Goal: Task Accomplishment & Management: Manage account settings

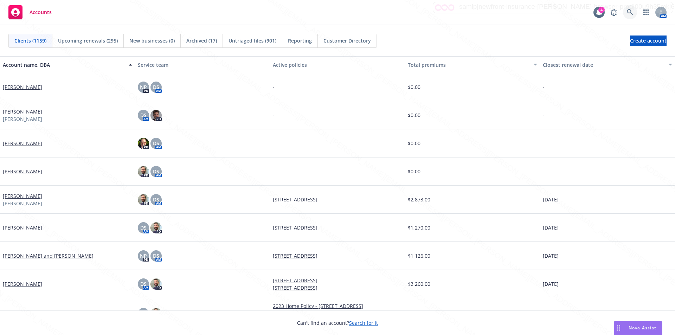
click at [628, 12] on icon at bounding box center [630, 12] width 6 height 6
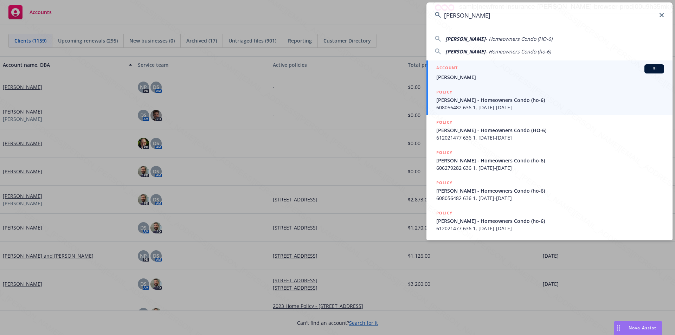
type input "[PERSON_NAME]"
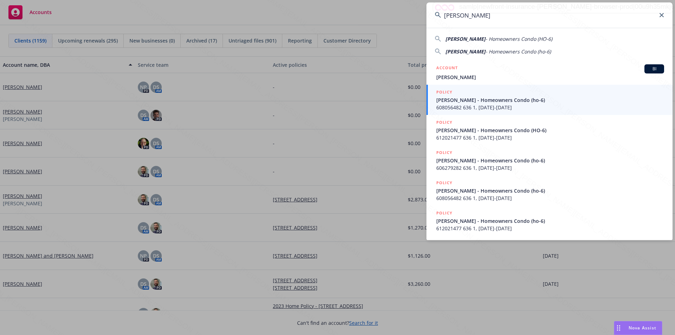
click at [468, 75] on span "[PERSON_NAME]" at bounding box center [550, 76] width 228 height 7
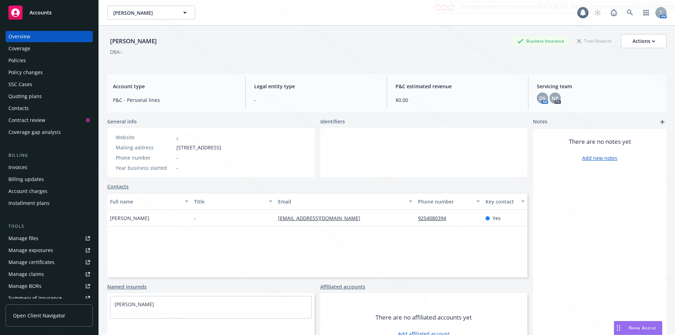
click at [24, 61] on div "Policies" at bounding box center [17, 60] width 18 height 11
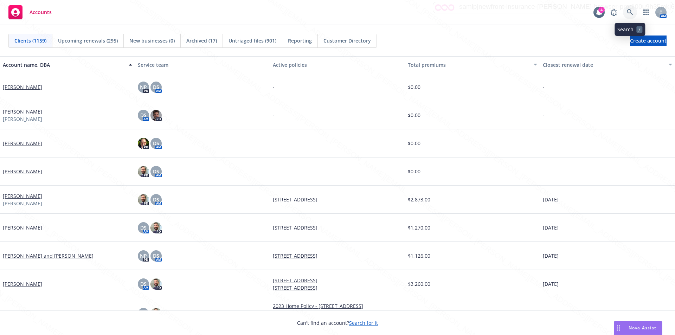
click at [627, 11] on icon at bounding box center [630, 12] width 6 height 6
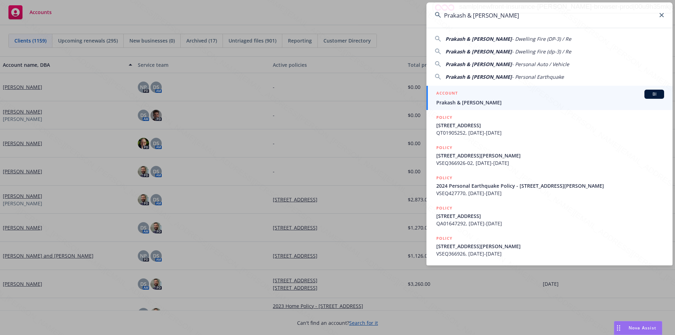
type input "Prakash & [PERSON_NAME]"
click at [454, 99] on span "Prakash & [PERSON_NAME]" at bounding box center [550, 102] width 228 height 7
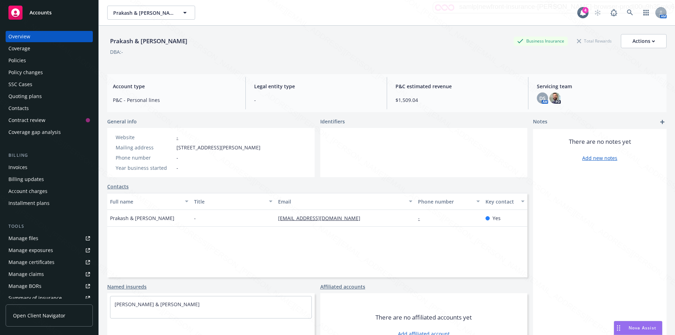
click at [244, 58] on div "Prakash & [PERSON_NAME] Business Insurance Total Rewards Actions DBA: -" at bounding box center [386, 48] width 559 height 29
click at [19, 58] on div "Policies" at bounding box center [17, 60] width 18 height 11
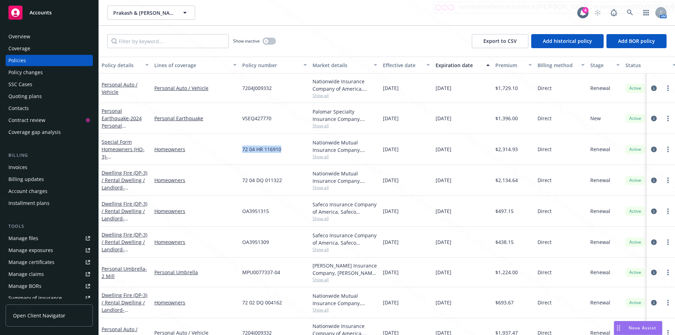
drag, startPoint x: 283, startPoint y: 150, endPoint x: 245, endPoint y: 150, distance: 38.3
click at [230, 149] on div "Special Form Homeowners (HO-3) - [STREET_ADDRESS][PERSON_NAME] Homeowners 72 04…" at bounding box center [438, 149] width 679 height 31
copy div "72 04 HR 116910"
drag, startPoint x: 275, startPoint y: 121, endPoint x: 243, endPoint y: 118, distance: 32.1
click at [243, 118] on div "VSEQ427770" at bounding box center [274, 118] width 70 height 31
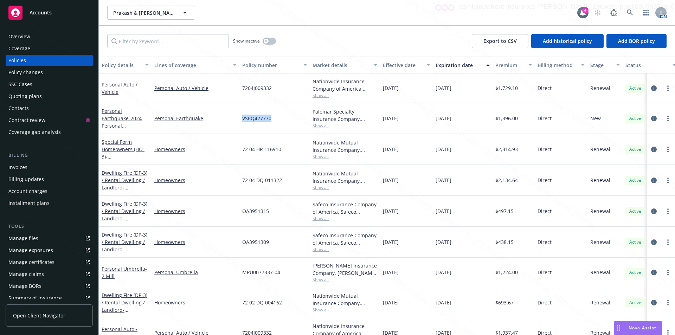
copy span "VSEQ427770"
click at [159, 43] on input "Filter by keyword..." at bounding box center [168, 41] width 122 height 14
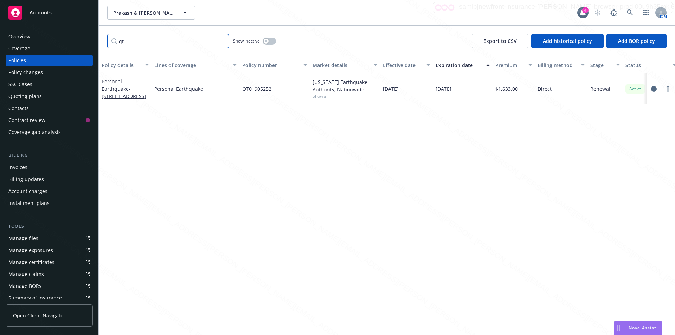
type input "qt"
drag, startPoint x: 273, startPoint y: 90, endPoint x: 241, endPoint y: 88, distance: 32.5
click at [241, 88] on div "QT01905252" at bounding box center [274, 88] width 70 height 31
copy span "QT01905252"
click at [354, 119] on div "Policy details Lines of coverage Policy number Market details Effective date Ex…" at bounding box center [387, 196] width 576 height 278
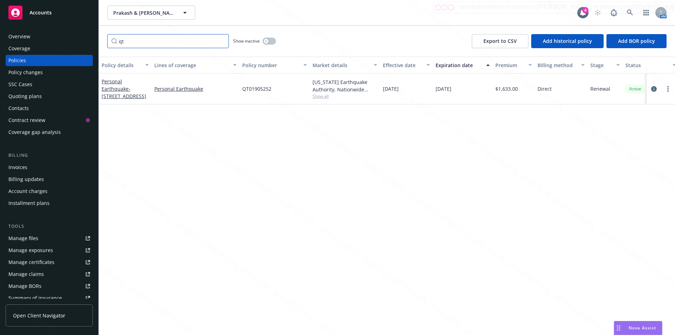
click at [133, 41] on input "qt" at bounding box center [168, 41] width 122 height 14
click at [266, 43] on div "button" at bounding box center [266, 41] width 5 height 5
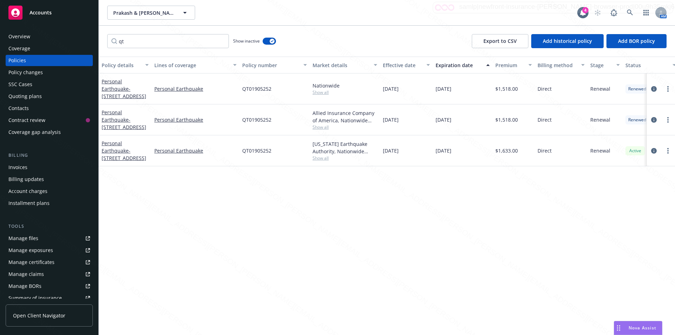
click at [20, 36] on div "Overview" at bounding box center [19, 36] width 22 height 11
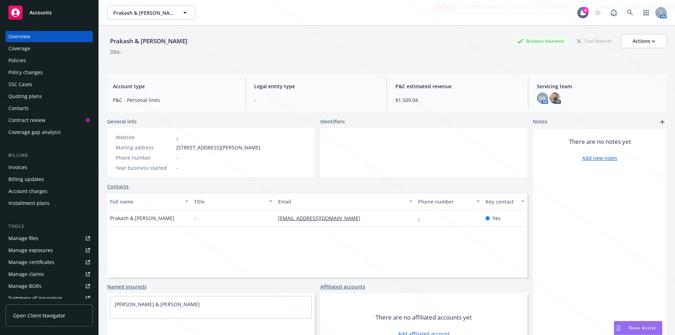
click at [282, 64] on div "Prakash & [PERSON_NAME] Business Insurance Total Rewards Actions DBA: -" at bounding box center [386, 47] width 559 height 43
click at [21, 59] on div "Policies" at bounding box center [17, 60] width 18 height 11
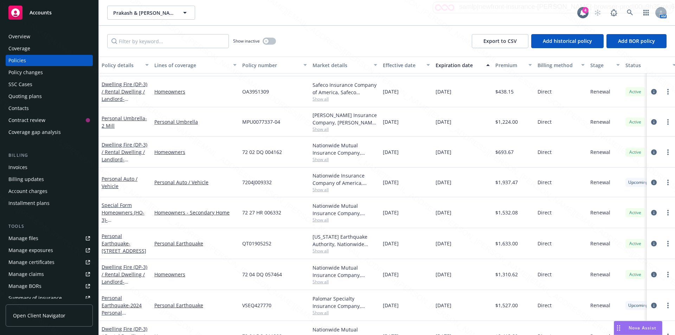
scroll to position [191, 0]
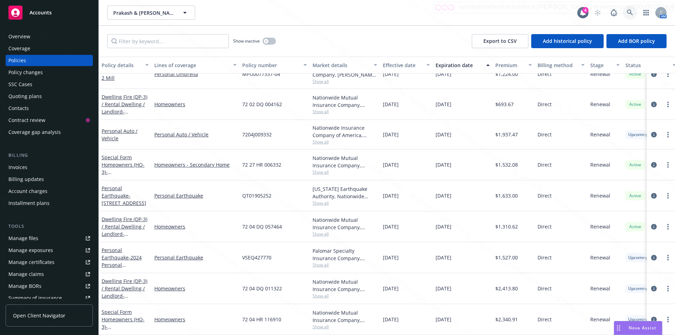
click at [630, 13] on icon at bounding box center [630, 12] width 6 height 6
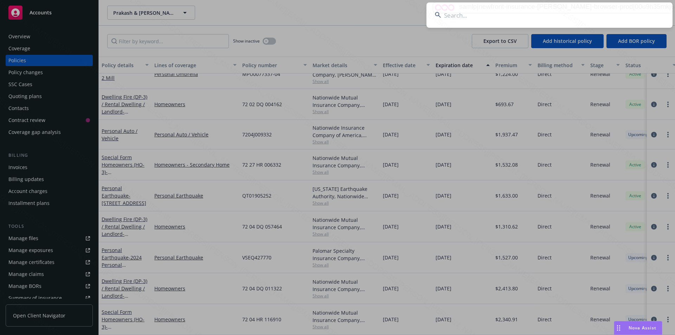
click at [527, 15] on input at bounding box center [550, 14] width 246 height 25
type input "qto2624856"
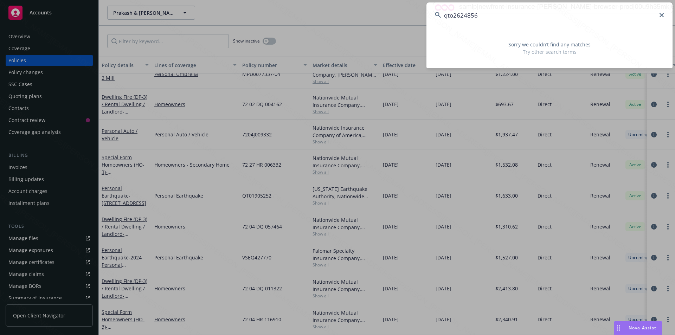
drag, startPoint x: 480, startPoint y: 13, endPoint x: 438, endPoint y: 16, distance: 41.9
click at [438, 16] on div "qto2624856" at bounding box center [550, 14] width 246 height 25
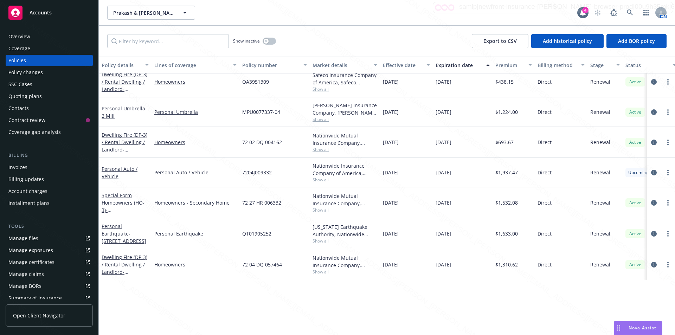
scroll to position [0, 0]
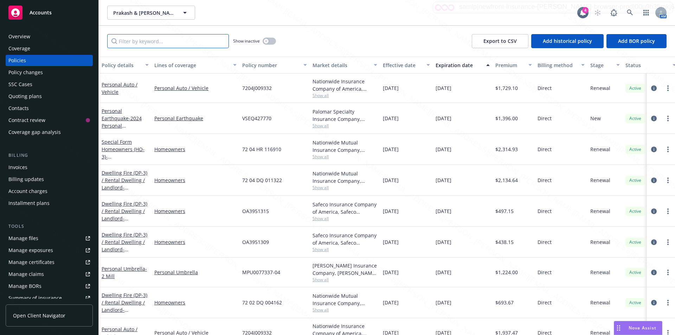
click at [147, 41] on input "Filter by keyword..." at bounding box center [168, 41] width 122 height 14
paste input "qto2624856"
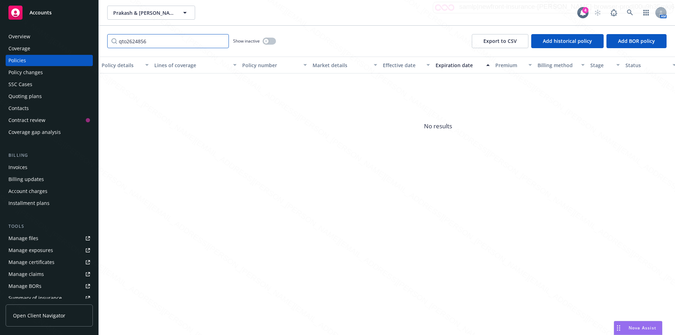
drag, startPoint x: 172, startPoint y: 126, endPoint x: 126, endPoint y: 40, distance: 97.4
click at [126, 40] on input "qto2624856" at bounding box center [168, 41] width 122 height 14
drag, startPoint x: 150, startPoint y: 39, endPoint x: 117, endPoint y: 44, distance: 33.0
click at [113, 44] on input "qt02624856" at bounding box center [168, 41] width 122 height 14
type input "qt02624856"
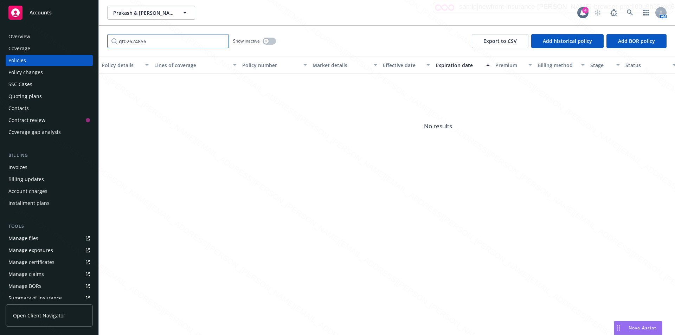
click at [156, 41] on input "qt02624856" at bounding box center [168, 41] width 122 height 14
drag, startPoint x: 151, startPoint y: 42, endPoint x: 105, endPoint y: 45, distance: 45.8
click at [105, 45] on div "qt02624856 Show inactive Export to CSV Add historical policy Add BOR policy" at bounding box center [387, 41] width 576 height 31
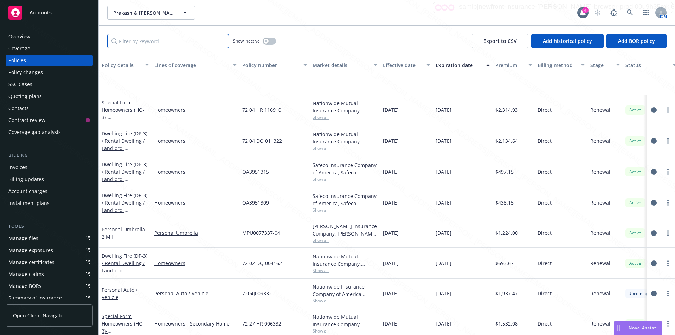
scroll to position [111, 0]
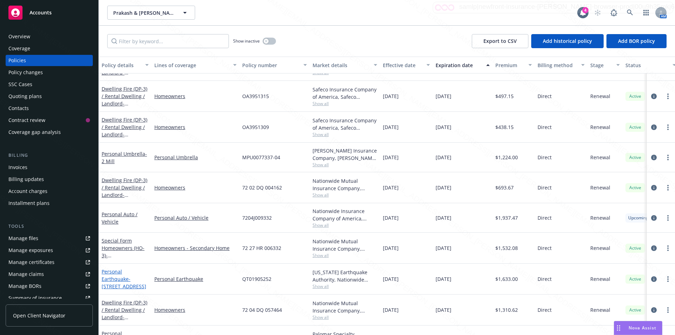
click at [116, 278] on link "Personal Earthquake - [STREET_ADDRESS]" at bounding box center [124, 278] width 45 height 21
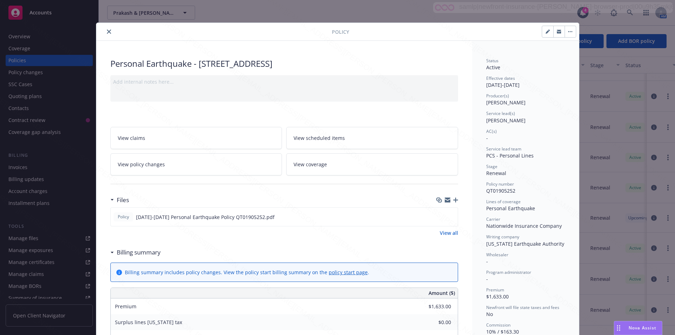
click at [107, 30] on icon "close" at bounding box center [109, 32] width 4 height 4
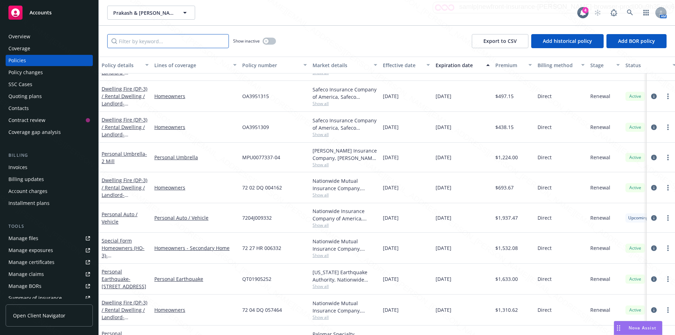
click at [173, 43] on input "Filter by keyword..." at bounding box center [168, 41] width 122 height 14
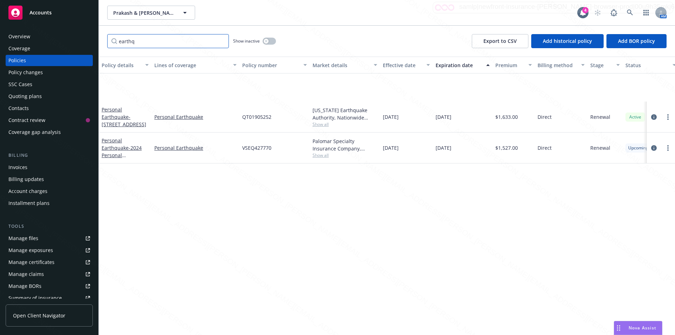
type input "earthq"
click at [199, 230] on div "Policy details Lines of coverage Policy number Market details Effective date Ex…" at bounding box center [387, 196] width 576 height 278
click at [200, 222] on div "Policy details Lines of coverage Policy number Market details Effective date Ex…" at bounding box center [387, 196] width 576 height 278
click at [235, 243] on div "Policy details Lines of coverage Policy number Market details Effective date Ex…" at bounding box center [387, 196] width 576 height 278
click at [630, 12] on icon at bounding box center [630, 12] width 6 height 6
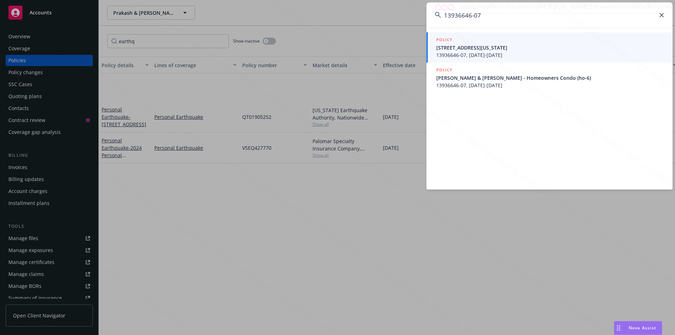
type input "13936646-07"
click at [475, 51] on span "13936646-07, [DATE]-[DATE]" at bounding box center [550, 54] width 228 height 7
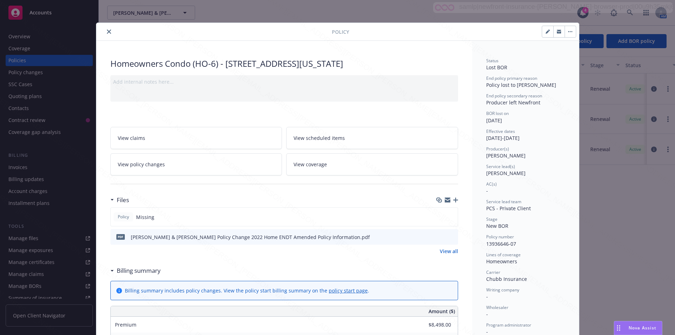
click at [107, 33] on icon "close" at bounding box center [109, 32] width 4 height 4
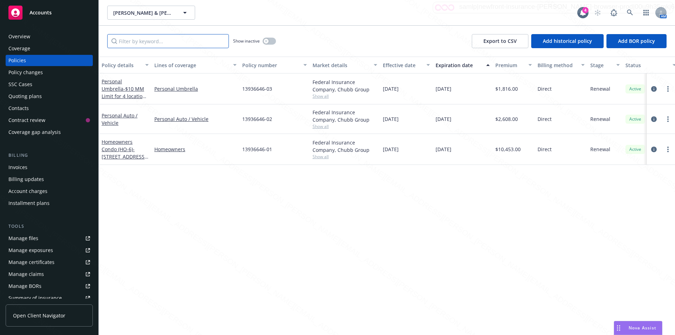
click at [153, 41] on input "Filter by keyword..." at bounding box center [168, 41] width 122 height 14
paste input "13936646-07"
type input "13936646"
click at [233, 191] on div "Policy details Lines of coverage Policy number Market details Effective date Ex…" at bounding box center [387, 196] width 576 height 278
click at [117, 148] on link "Homeowners Condo (HO-6) - [STREET_ADDRESS] plus Liability Extension to [STREET_…" at bounding box center [124, 161] width 45 height 44
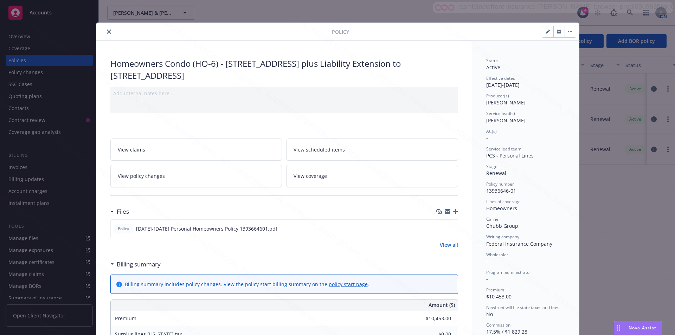
click at [107, 33] on icon "close" at bounding box center [109, 32] width 4 height 4
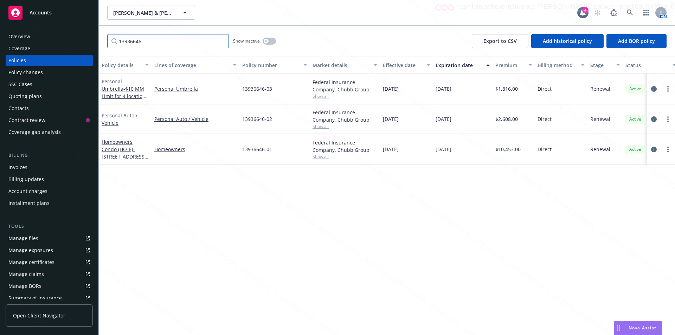
click at [160, 39] on input "13936646" at bounding box center [168, 41] width 122 height 14
drag, startPoint x: 128, startPoint y: 40, endPoint x: 113, endPoint y: 40, distance: 15.5
click at [113, 40] on input "13936646" at bounding box center [168, 41] width 122 height 14
drag, startPoint x: 125, startPoint y: 41, endPoint x: 628, endPoint y: 12, distance: 503.3
click at [628, 12] on icon at bounding box center [630, 12] width 6 height 6
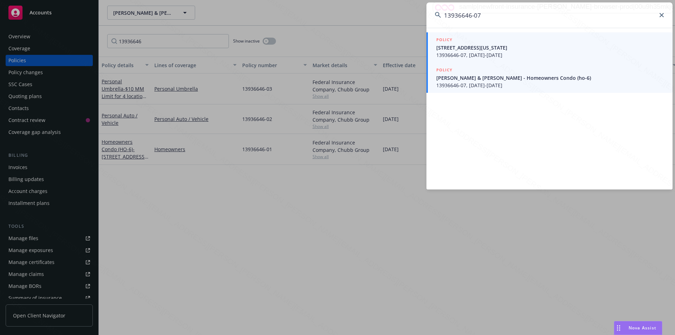
type input "13936646-07"
click at [470, 48] on span "[STREET_ADDRESS][US_STATE]" at bounding box center [550, 47] width 228 height 7
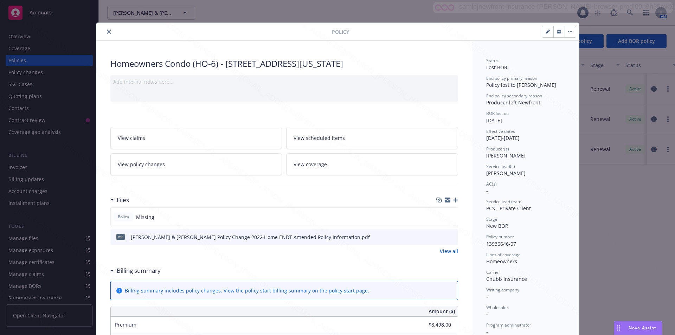
scroll to position [21, 0]
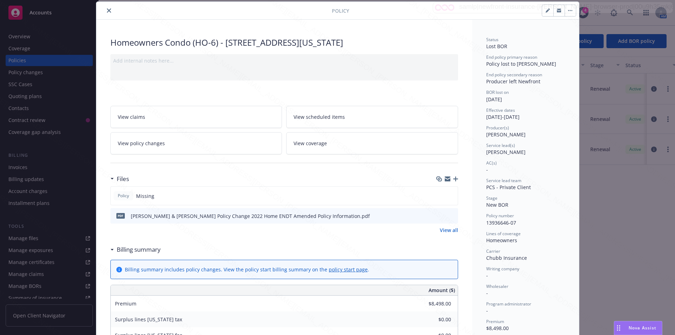
click at [108, 11] on icon "close" at bounding box center [109, 10] width 4 height 4
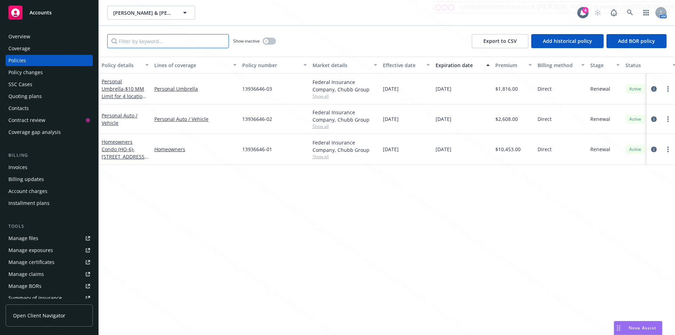
click at [147, 43] on input "Filter by keyword..." at bounding box center [168, 41] width 122 height 14
paste input "13936646-07"
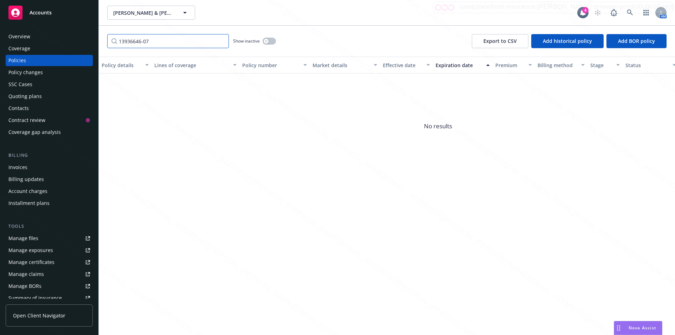
type input "13936646-07"
click at [265, 40] on icon "button" at bounding box center [266, 41] width 2 height 2
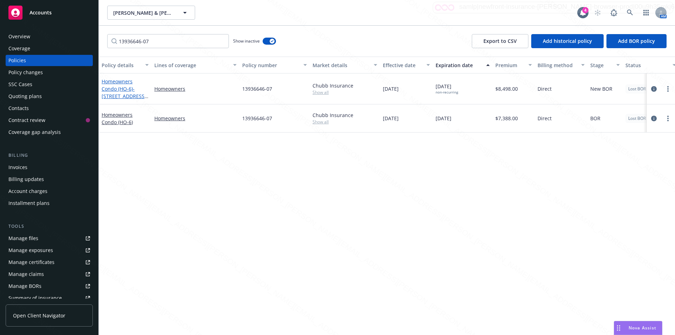
click at [125, 98] on span "- [STREET_ADDRESS][US_STATE]" at bounding box center [125, 95] width 47 height 21
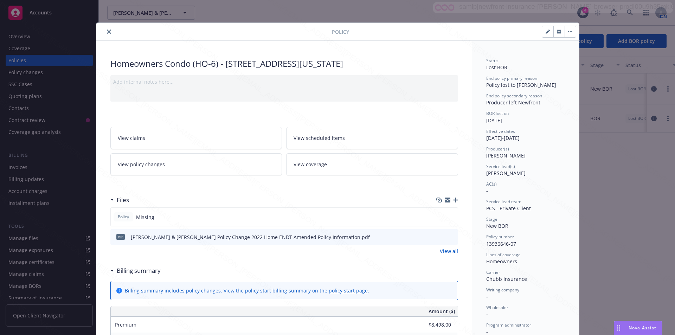
click at [107, 32] on icon "close" at bounding box center [109, 32] width 4 height 4
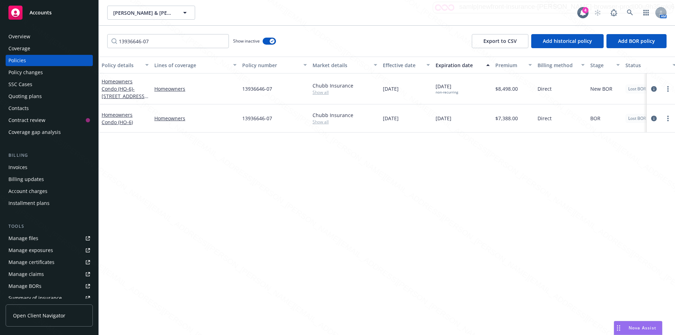
click at [212, 168] on div "Policy details Lines of coverage Policy number Market details Effective date Ex…" at bounding box center [387, 196] width 576 height 278
click at [654, 89] on icon "circleInformation" at bounding box center [654, 89] width 6 height 6
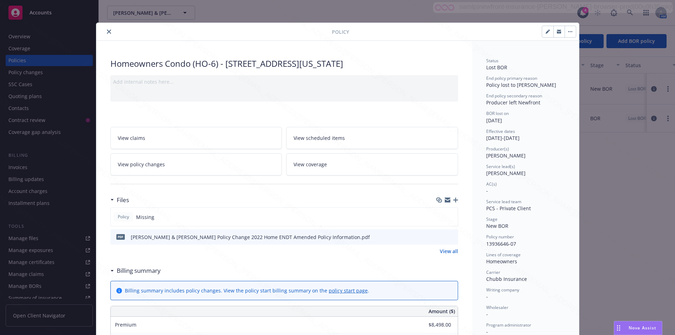
click at [542, 31] on button "button" at bounding box center [547, 31] width 11 height 11
select select "NEW_BOR"
select select "12"
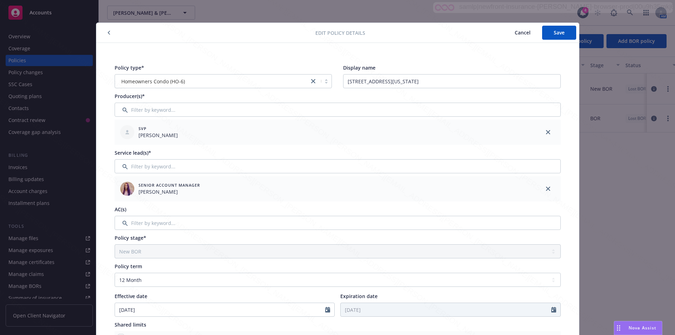
click at [508, 34] on button "Cancel" at bounding box center [522, 33] width 39 height 14
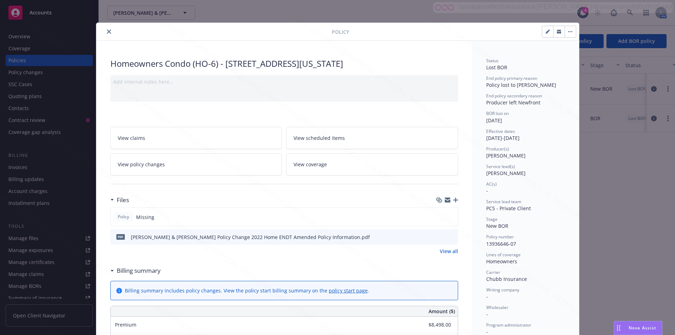
click at [518, 31] on div at bounding box center [462, 32] width 227 height 12
click at [566, 30] on button "button" at bounding box center [570, 31] width 11 height 11
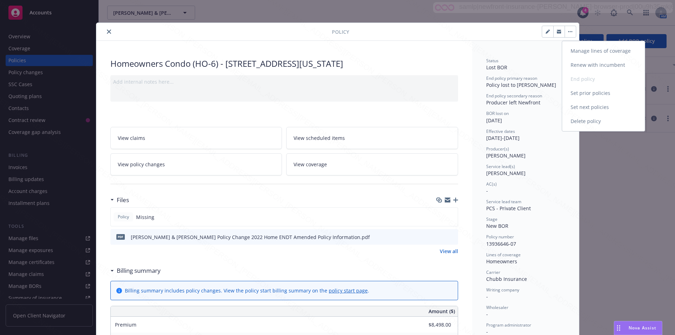
click at [581, 65] on link "Renew with incumbent" at bounding box center [603, 65] width 83 height 14
select select "12"
select select "CA"
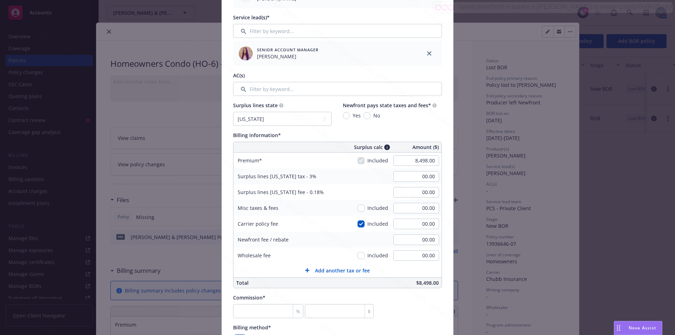
scroll to position [492, 0]
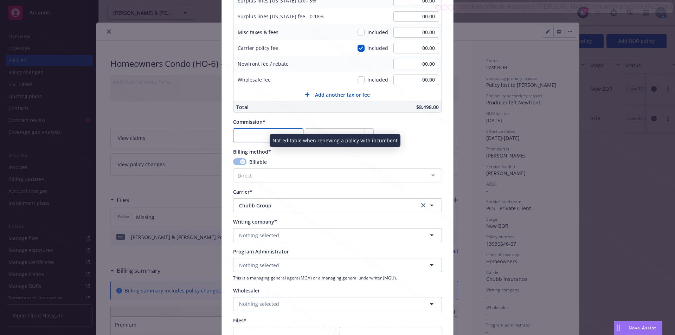
click at [259, 136] on input "number" at bounding box center [268, 135] width 70 height 14
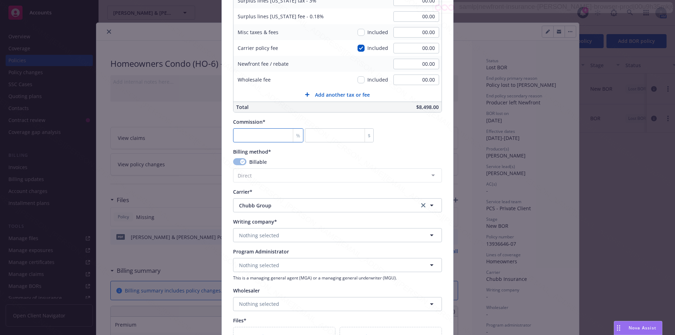
type input "1"
type input "84.98"
type input "10"
type input "849.8"
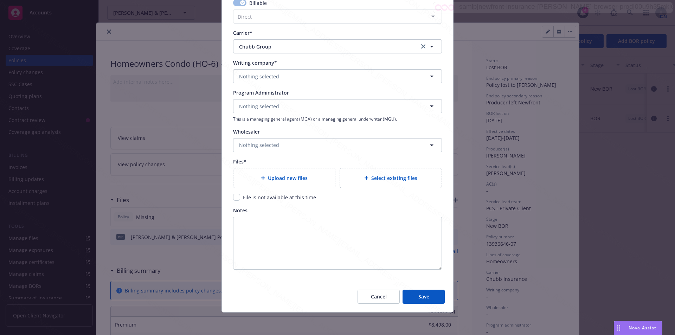
type input "10"
click at [235, 197] on input "checkbox" at bounding box center [236, 197] width 7 height 7
checkbox input "true"
click at [415, 294] on button "Save" at bounding box center [424, 297] width 42 height 14
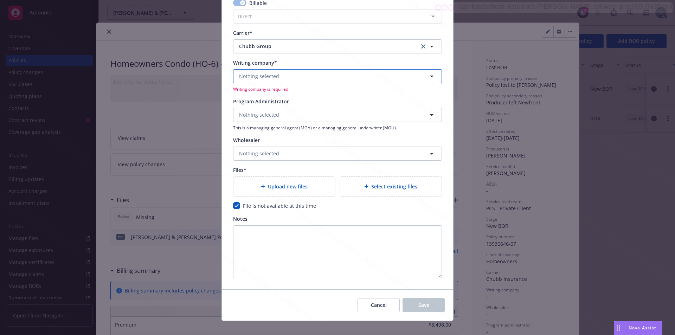
click at [252, 76] on span "Nothing selected" at bounding box center [259, 75] width 40 height 7
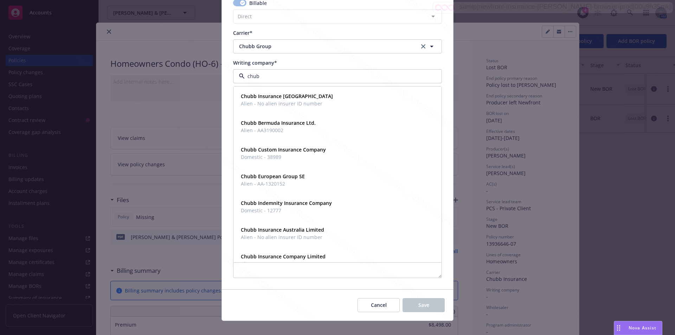
type input "chubb"
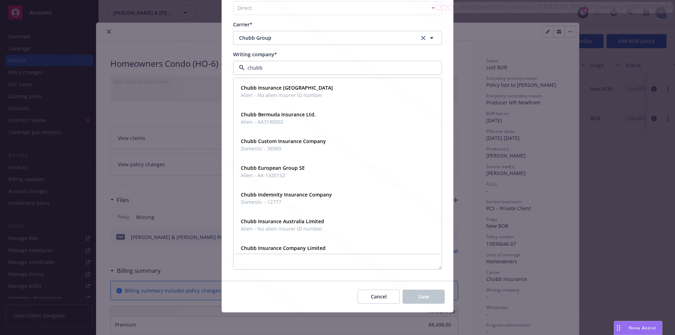
scroll to position [627, 0]
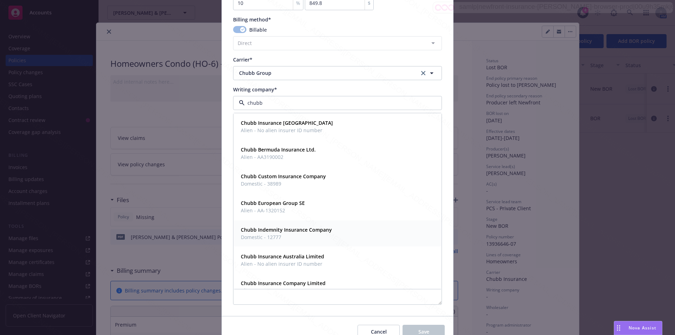
click at [331, 230] on div "Chubb Indemnity Insurance Company Domestic - 12777" at bounding box center [337, 234] width 199 height 18
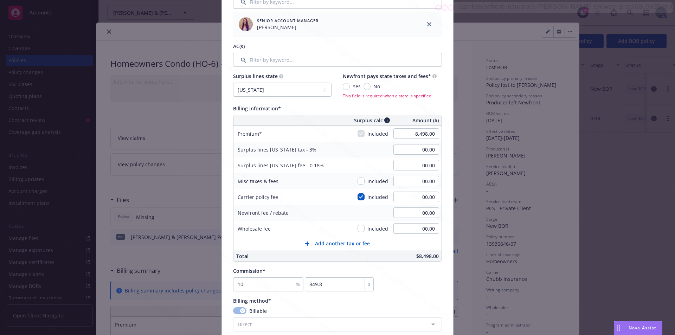
scroll to position [310, 0]
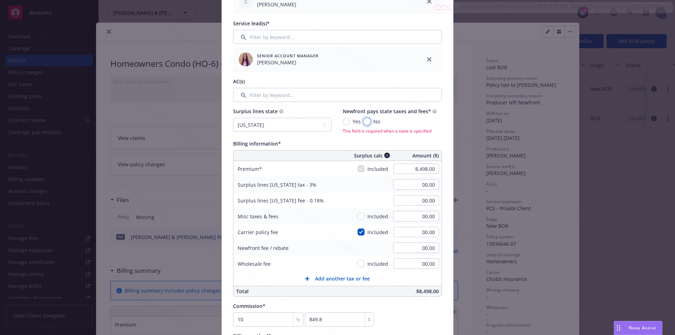
click at [366, 122] on input "No" at bounding box center [367, 121] width 7 height 7
radio input "true"
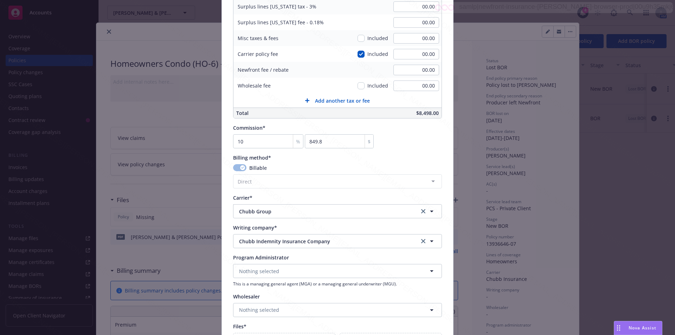
scroll to position [651, 0]
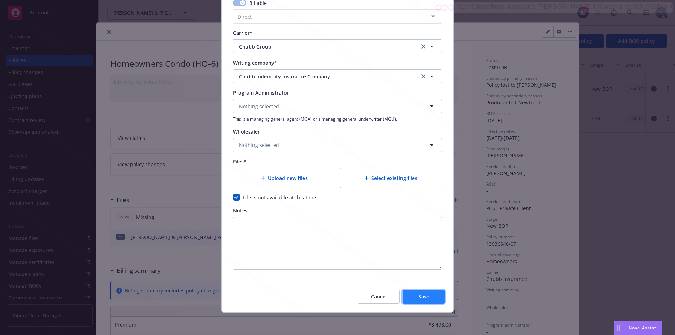
click at [418, 296] on span "Save" at bounding box center [423, 296] width 11 height 7
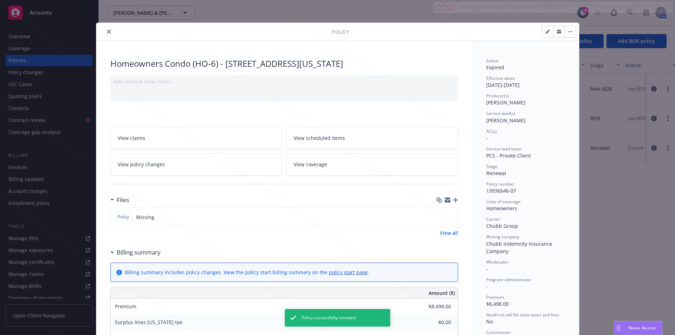
click at [569, 31] on icon "button" at bounding box center [570, 31] width 4 height 1
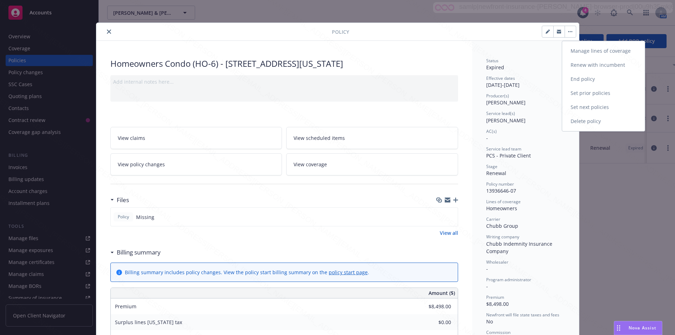
click at [578, 65] on link "Renew with incumbent" at bounding box center [603, 65] width 83 height 14
select select "12"
select select "CA"
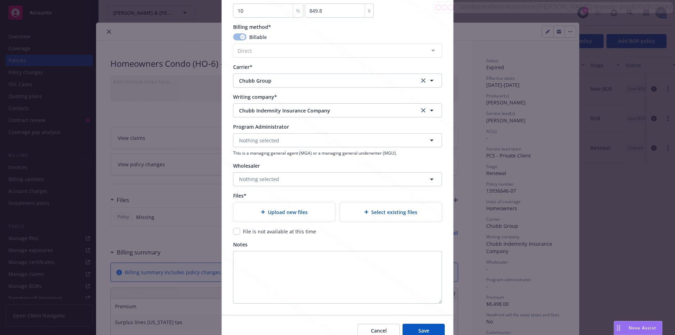
scroll to position [632, 0]
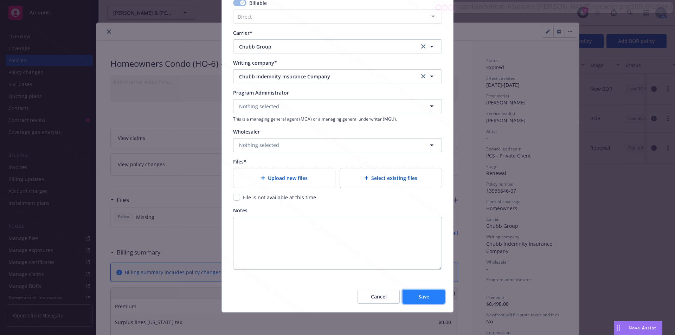
click at [410, 300] on button "Save" at bounding box center [424, 297] width 42 height 14
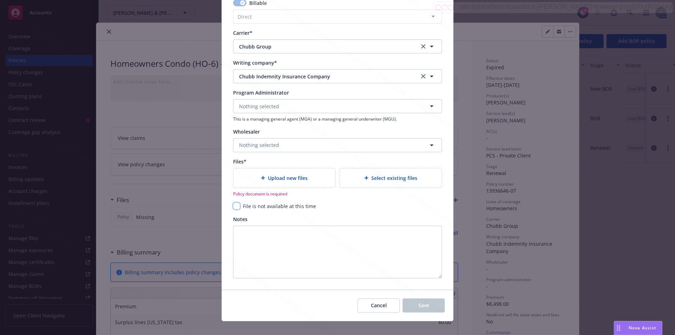
click at [233, 207] on input "checkbox" at bounding box center [236, 206] width 7 height 7
checkbox input "true"
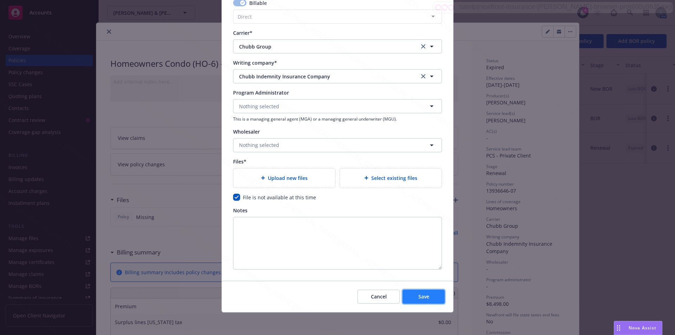
click at [421, 295] on span "Save" at bounding box center [423, 296] width 11 height 7
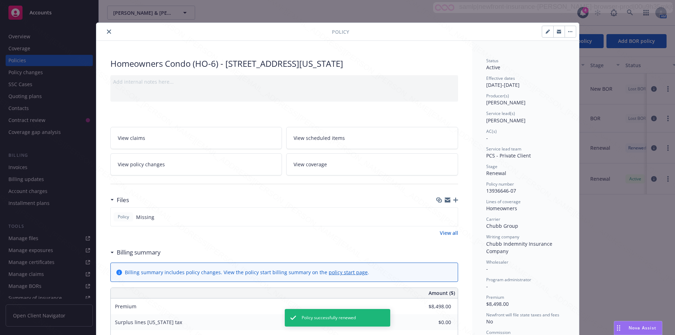
click at [107, 30] on icon "close" at bounding box center [109, 32] width 4 height 4
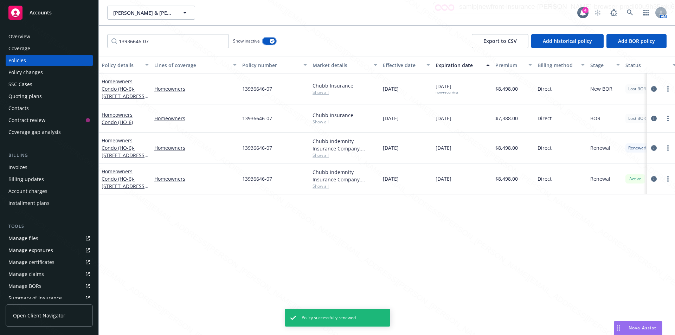
click at [270, 41] on div "button" at bounding box center [272, 41] width 5 height 5
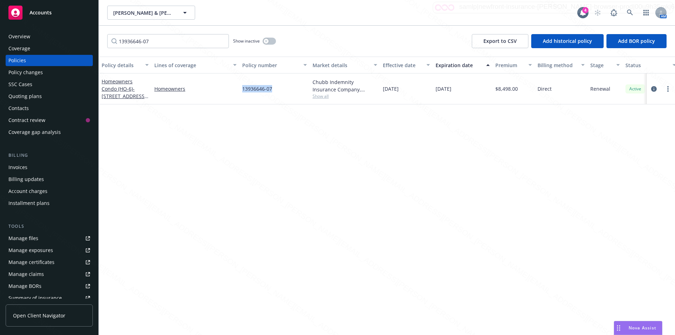
drag, startPoint x: 276, startPoint y: 88, endPoint x: 242, endPoint y: 87, distance: 34.5
click at [241, 86] on div "13936646-07" at bounding box center [274, 88] width 70 height 31
copy span "13936646-07"
click at [19, 36] on div "Overview" at bounding box center [19, 36] width 22 height 11
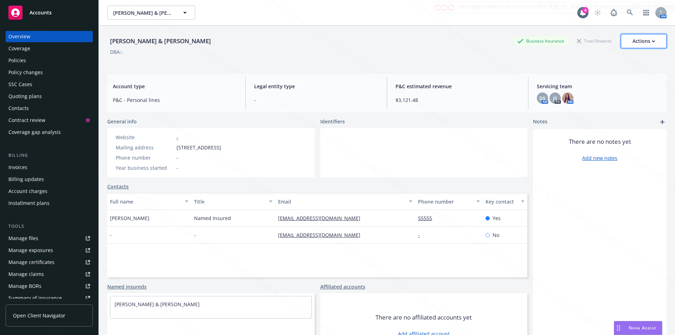
click at [633, 42] on div "Actions" at bounding box center [644, 40] width 23 height 13
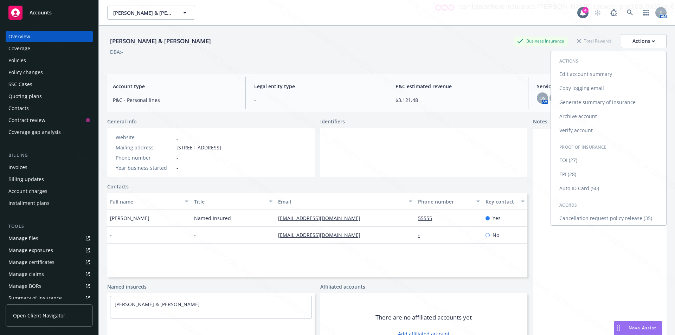
click at [573, 217] on link "Cancellation request-policy release (35)" at bounding box center [608, 218] width 115 height 14
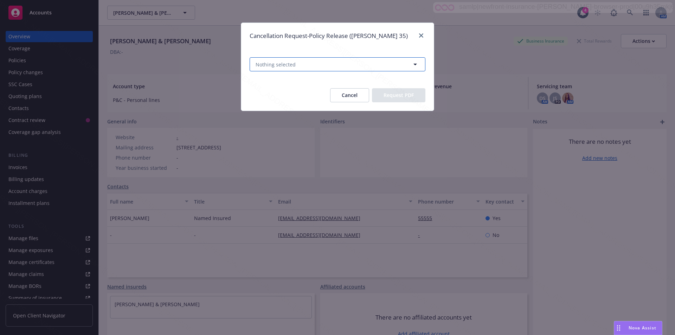
click at [287, 60] on button "Nothing selected" at bounding box center [338, 64] width 176 height 14
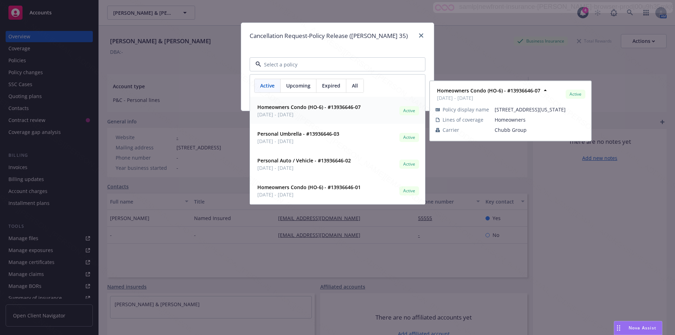
click at [292, 108] on strong "Homeowners Condo (HO-6) - #13936646-07" at bounding box center [308, 107] width 103 height 7
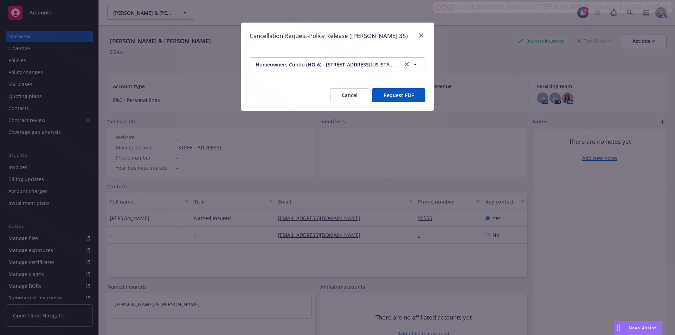
click at [413, 95] on button "Request PDF" at bounding box center [398, 95] width 53 height 14
click at [421, 36] on icon "close" at bounding box center [421, 35] width 4 height 4
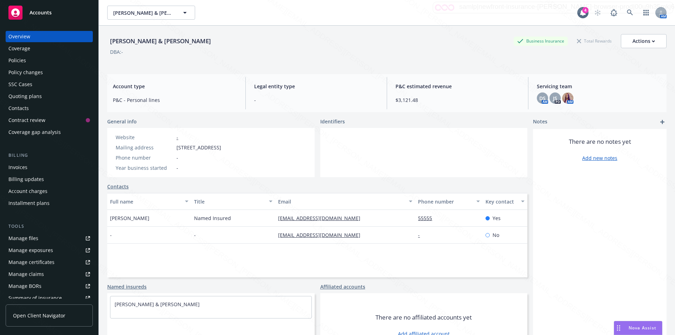
click at [26, 62] on div "Policies" at bounding box center [49, 60] width 82 height 11
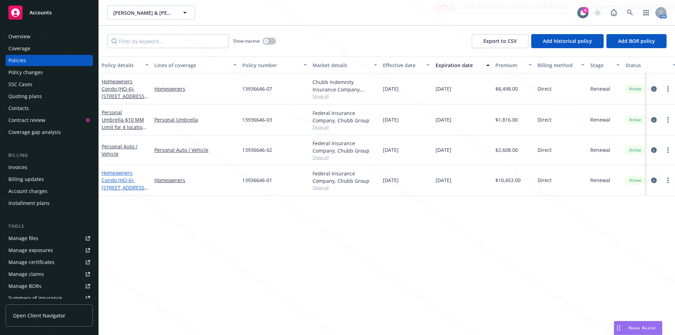
click at [119, 182] on link "Homeowners Condo (HO-6) - [STREET_ADDRESS] plus Liability Extension to [STREET_…" at bounding box center [124, 191] width 45 height 44
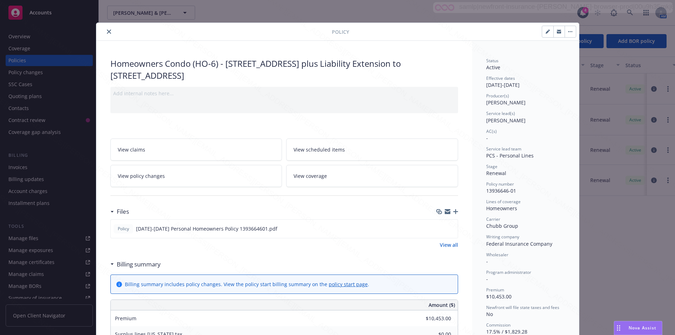
click at [107, 33] on icon "close" at bounding box center [109, 32] width 4 height 4
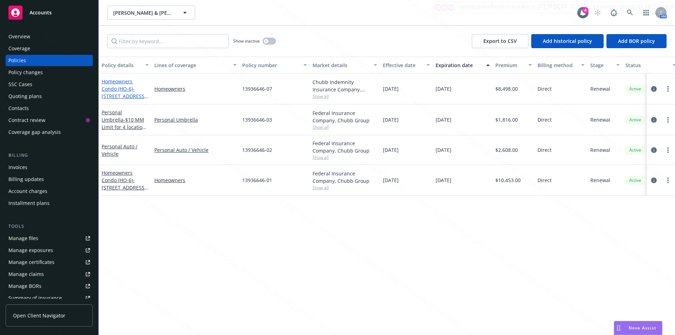
click at [115, 99] on span "- [STREET_ADDRESS][US_STATE]" at bounding box center [125, 95] width 47 height 21
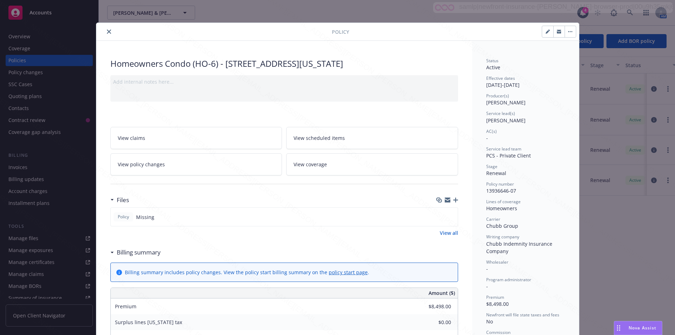
scroll to position [21, 0]
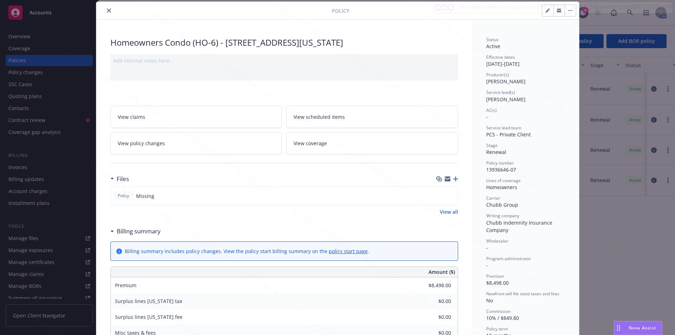
click at [108, 10] on icon "close" at bounding box center [109, 10] width 4 height 4
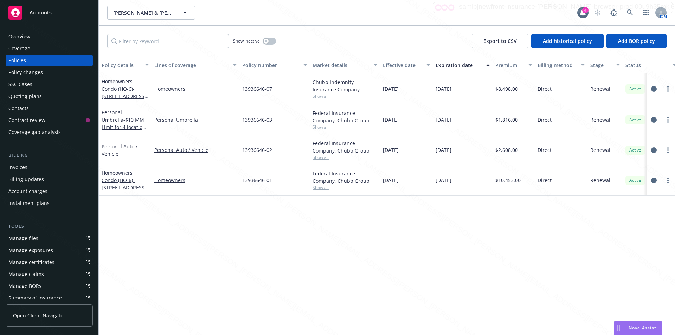
click at [29, 36] on div "Overview" at bounding box center [19, 36] width 22 height 11
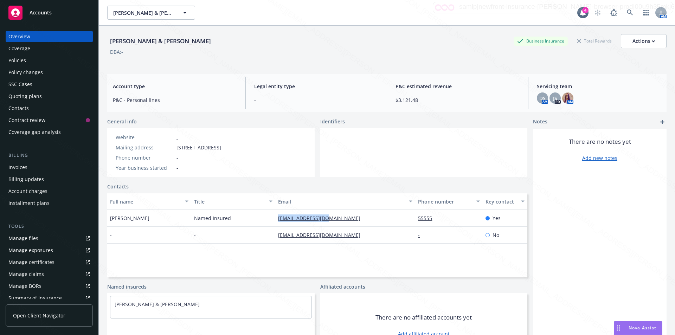
drag, startPoint x: 334, startPoint y: 221, endPoint x: 272, endPoint y: 217, distance: 62.1
click at [272, 217] on div "[PERSON_NAME] Named Insured [EMAIL_ADDRESS][DOMAIN_NAME] 55555 Yes" at bounding box center [317, 218] width 420 height 17
copy div "[EMAIL_ADDRESS][DOMAIN_NAME]"
click at [24, 58] on div "Policies" at bounding box center [17, 60] width 18 height 11
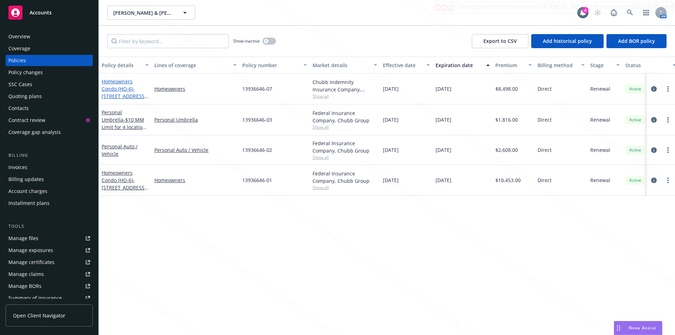
click at [121, 94] on span "- [STREET_ADDRESS][US_STATE]" at bounding box center [125, 95] width 47 height 21
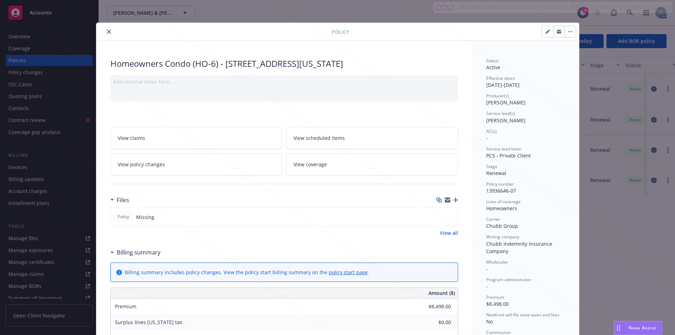
scroll to position [21, 0]
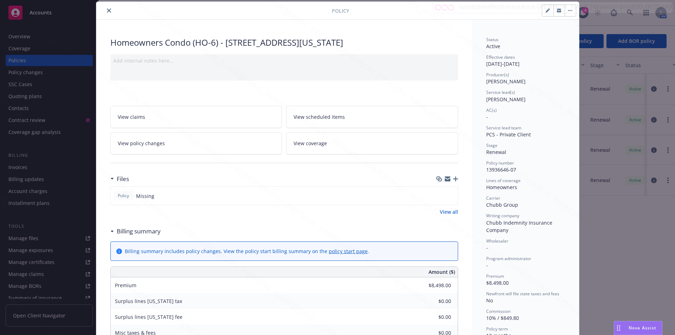
drag, startPoint x: 224, startPoint y: 43, endPoint x: 378, endPoint y: 43, distance: 153.3
click at [378, 43] on div "Homeowners Condo (HO-6) - [STREET_ADDRESS][US_STATE]" at bounding box center [284, 43] width 348 height 12
copy div "[STREET_ADDRESS][US_STATE]"
click at [107, 12] on icon "close" at bounding box center [109, 10] width 4 height 4
